Goal: Navigation & Orientation: Find specific page/section

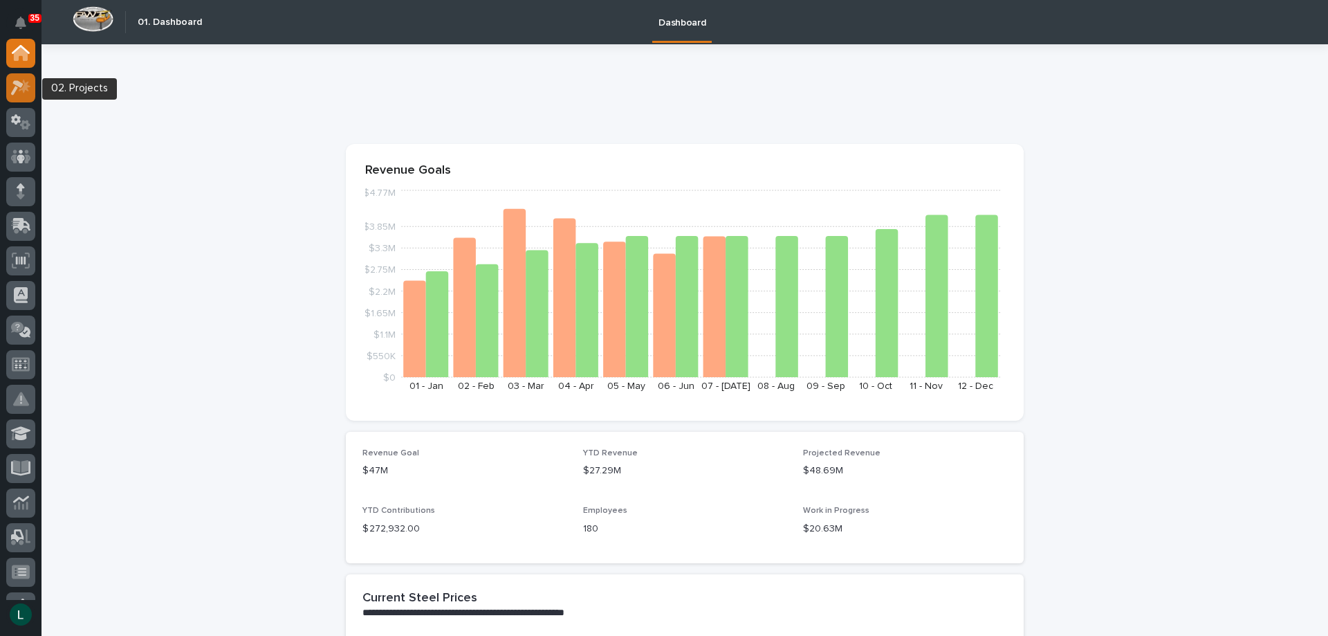
click at [26, 87] on icon at bounding box center [25, 86] width 12 height 14
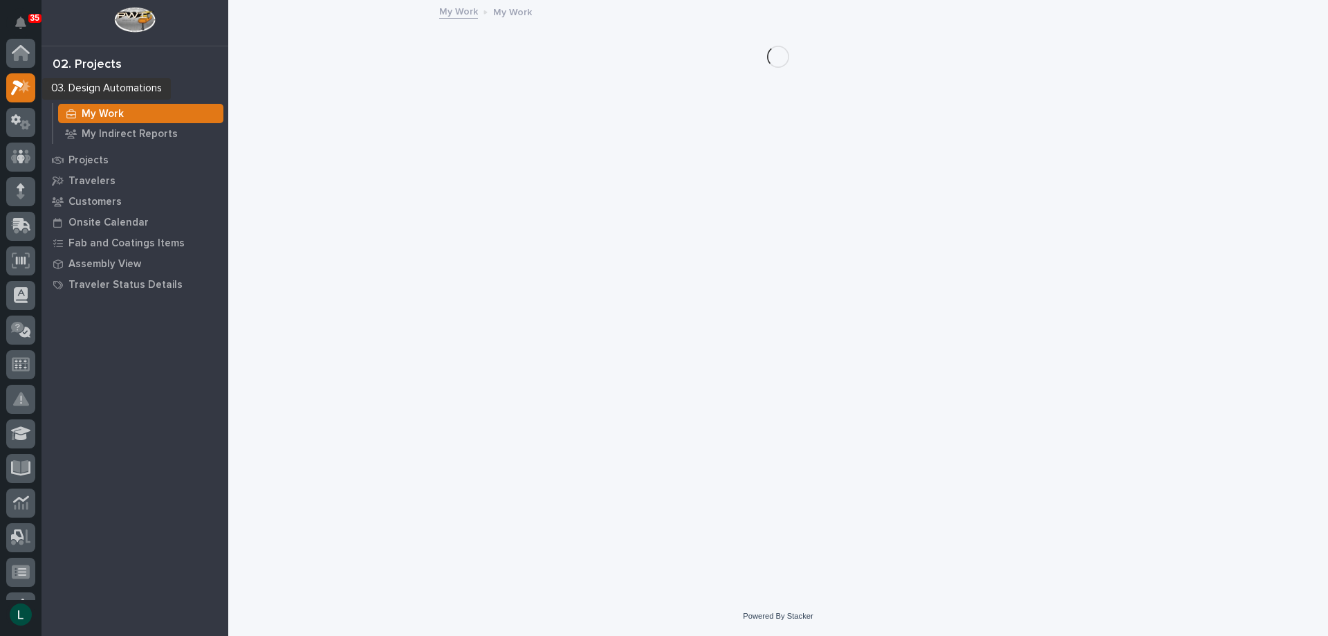
scroll to position [35, 0]
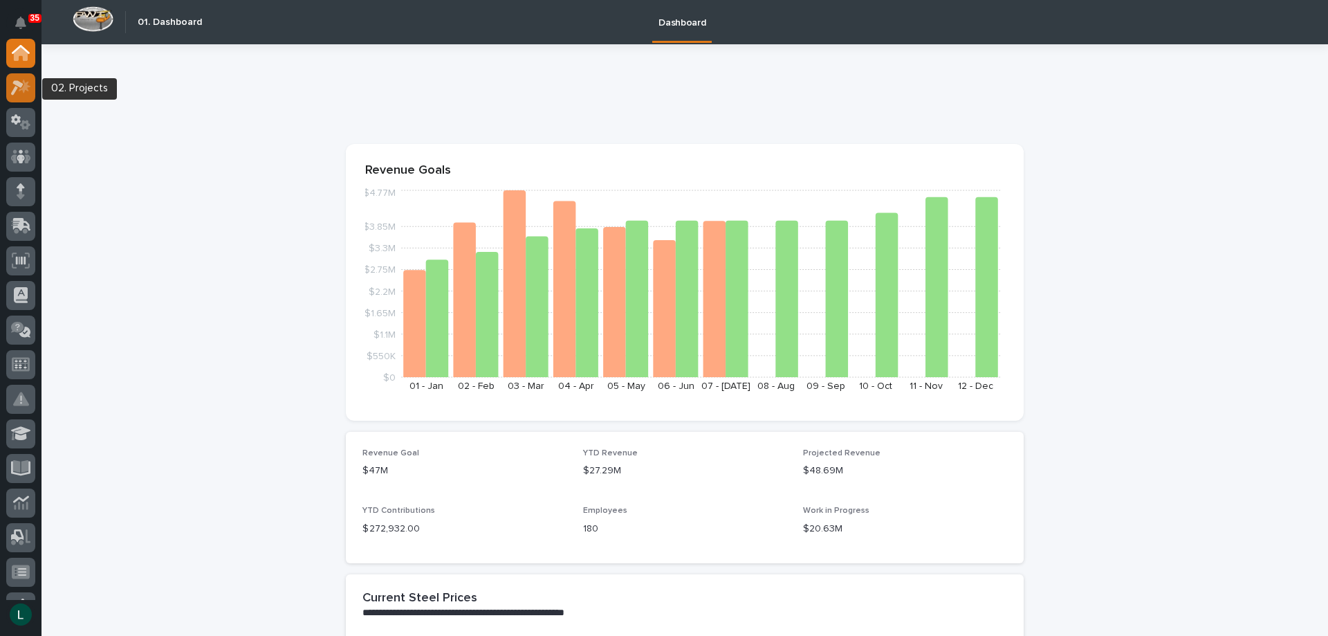
click at [21, 84] on icon at bounding box center [17, 87] width 12 height 15
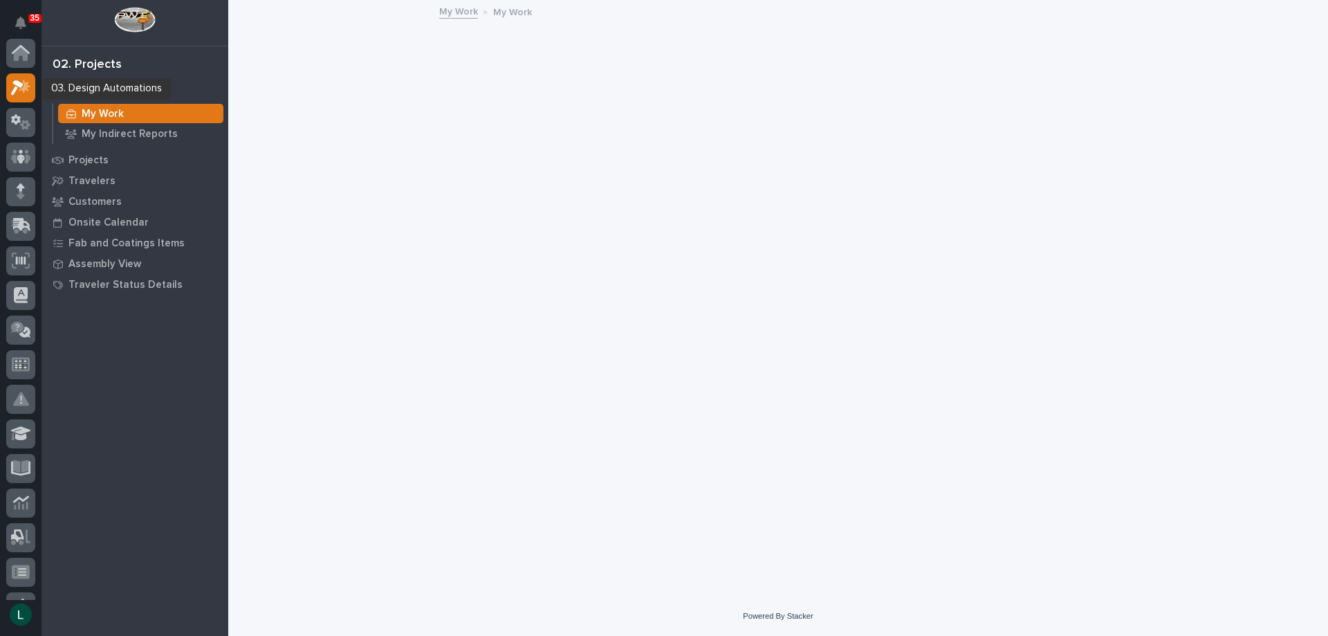
scroll to position [35, 0]
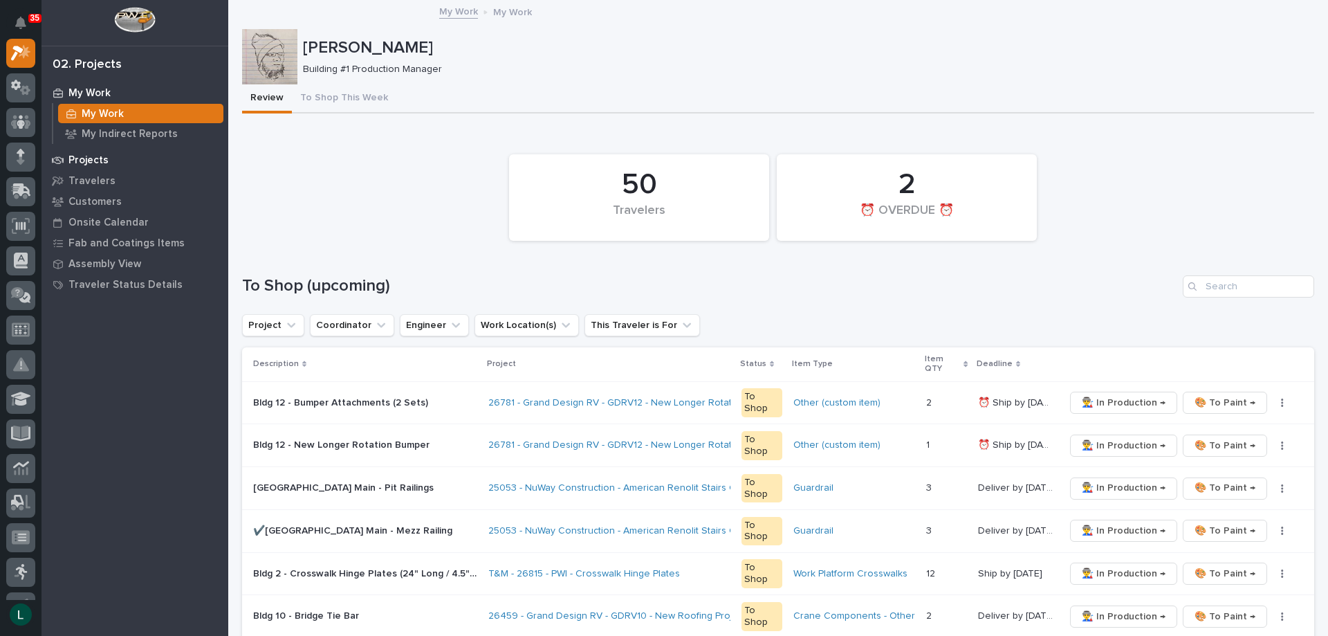
click at [95, 156] on p "Projects" at bounding box center [88, 160] width 40 height 12
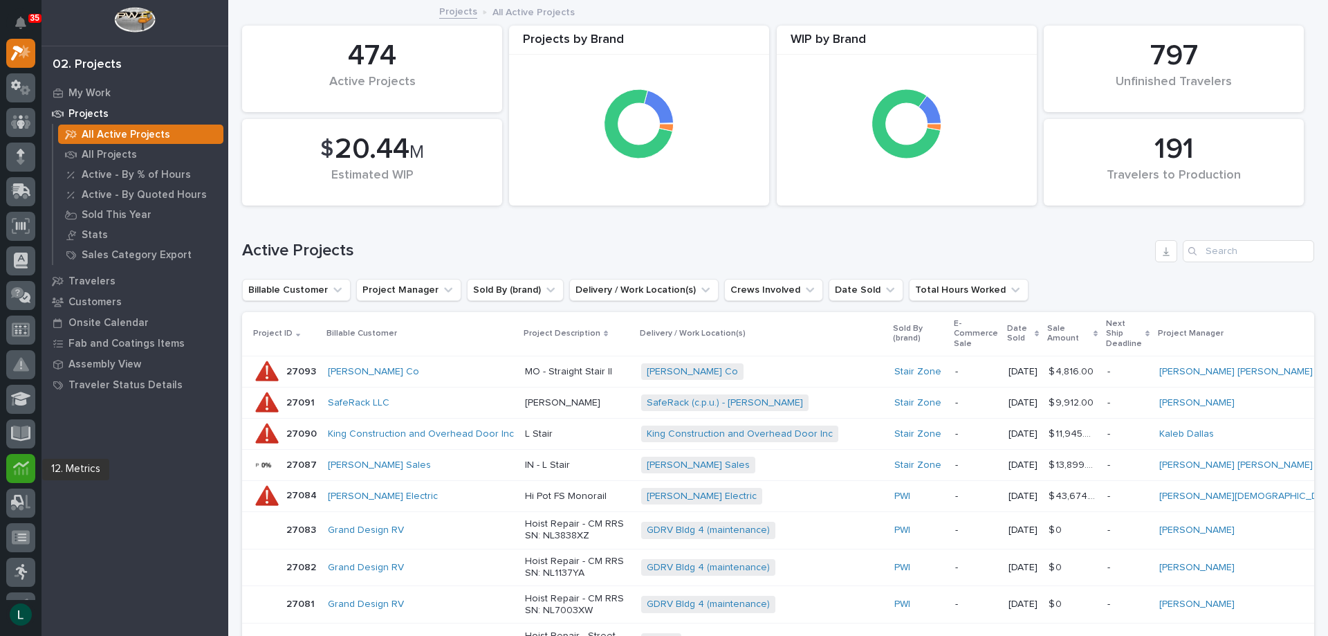
click at [19, 466] on icon at bounding box center [21, 468] width 16 height 16
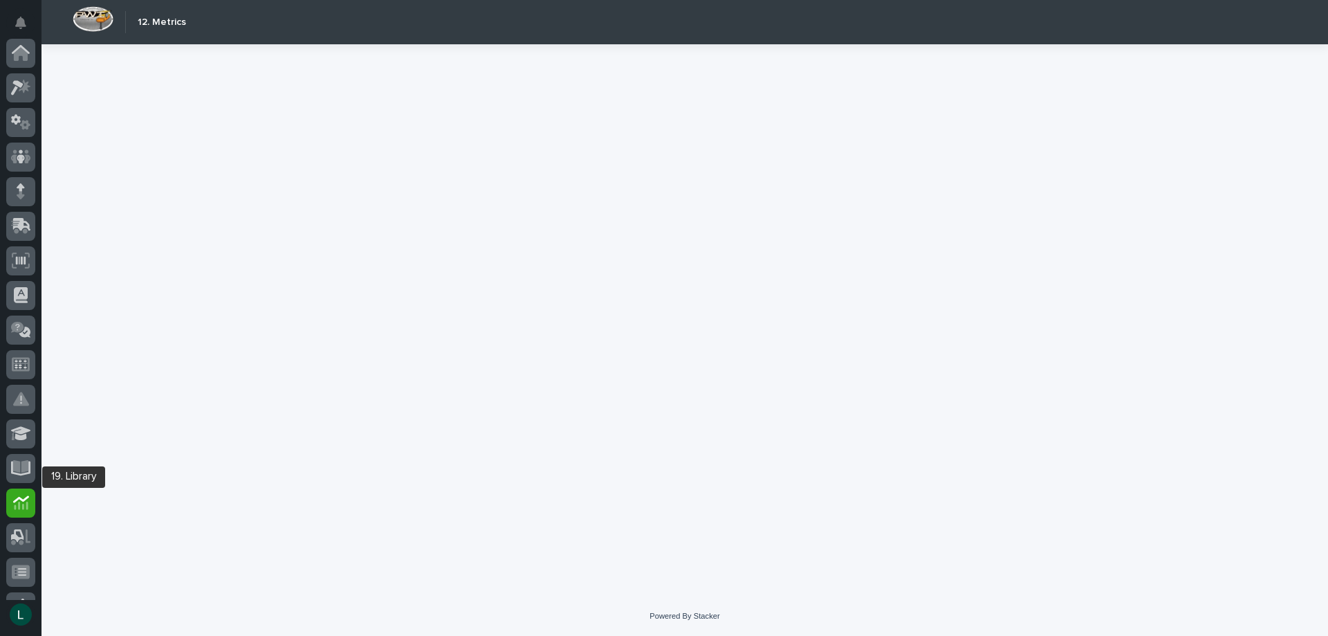
scroll to position [200, 0]
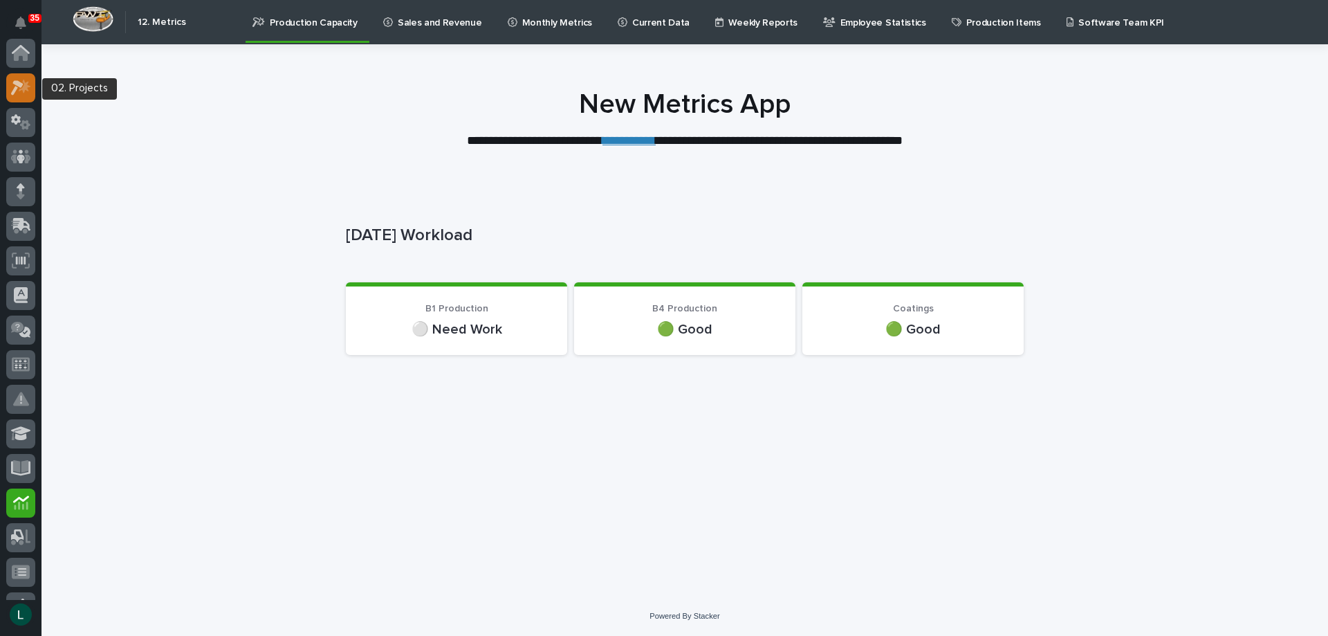
click at [20, 84] on icon at bounding box center [17, 87] width 12 height 15
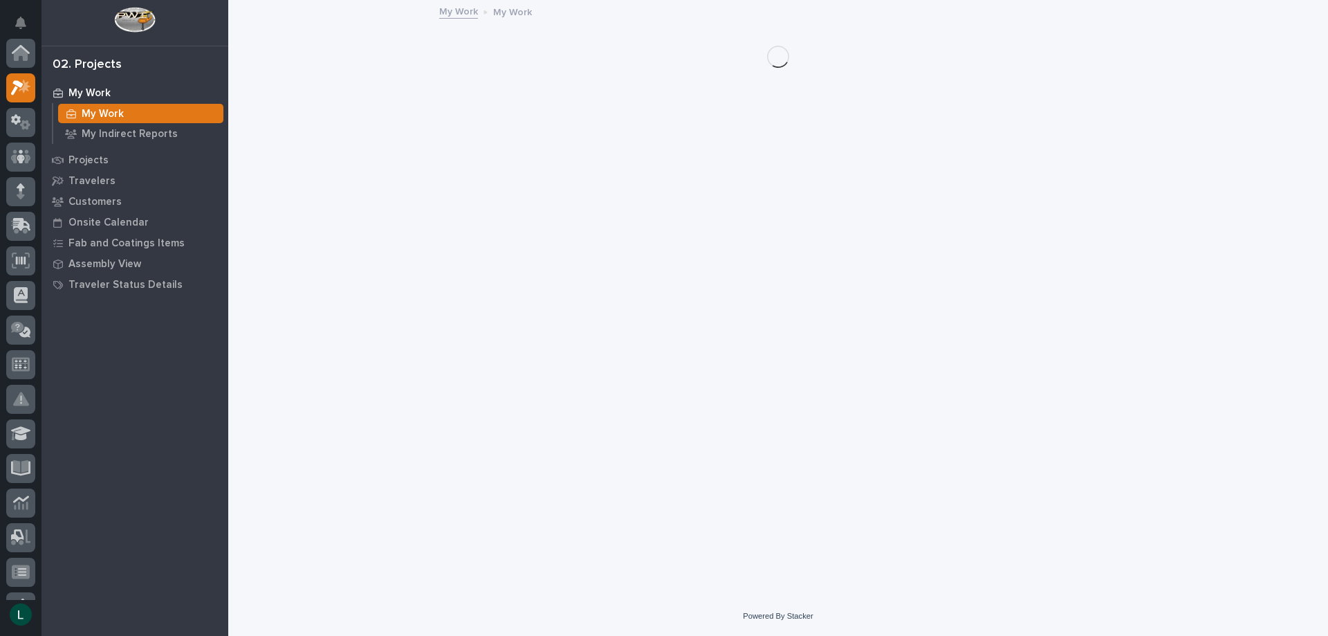
scroll to position [35, 0]
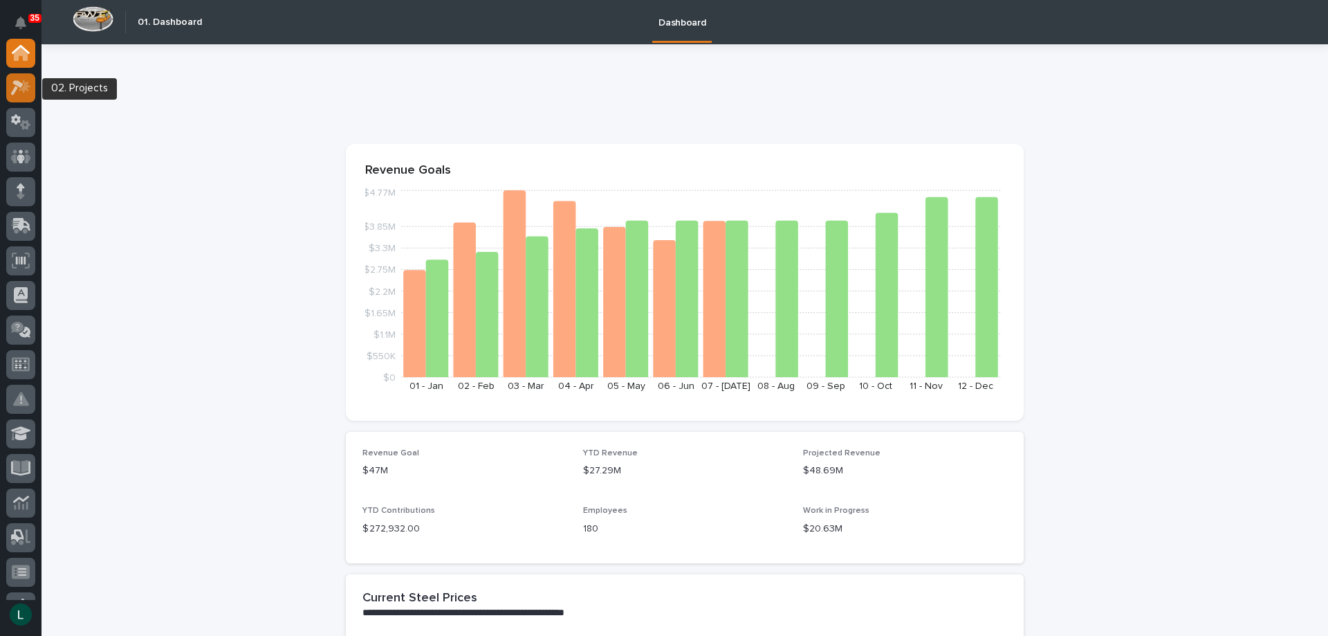
click at [18, 86] on icon at bounding box center [21, 88] width 20 height 16
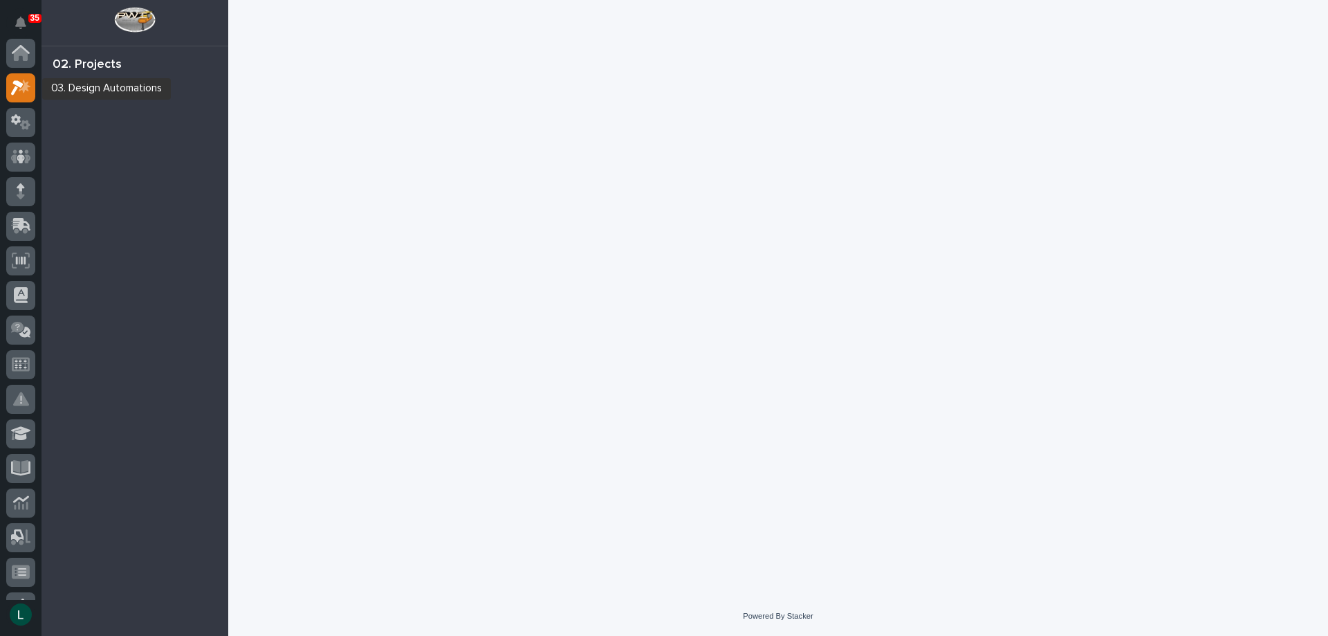
scroll to position [35, 0]
